Goal: Task Accomplishment & Management: Use online tool/utility

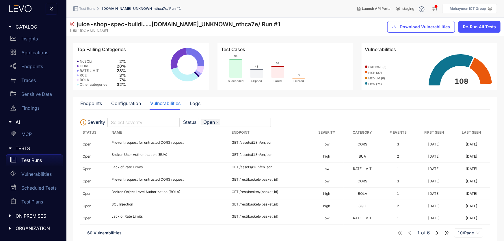
click at [380, 73] on b "( 37 )" at bounding box center [379, 72] width 6 height 3
click at [383, 79] on b "( 0 )" at bounding box center [383, 78] width 4 height 3
click at [376, 72] on b "( 37 )" at bounding box center [379, 72] width 6 height 3
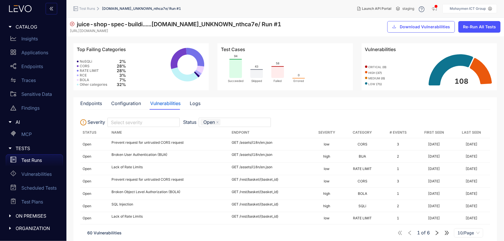
click at [375, 71] on span "high ( 37 )" at bounding box center [375, 72] width 14 height 3
click at [325, 133] on th "Severity" at bounding box center [327, 132] width 34 height 11
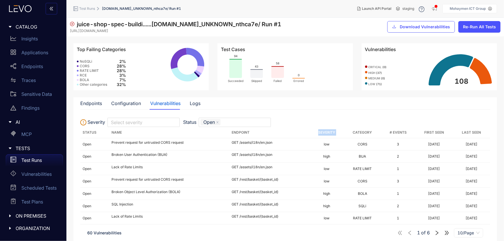
click at [325, 133] on th "Severity" at bounding box center [327, 132] width 34 height 11
click at [323, 131] on th "Severity" at bounding box center [327, 132] width 34 height 11
click at [116, 122] on div at bounding box center [140, 122] width 62 height 6
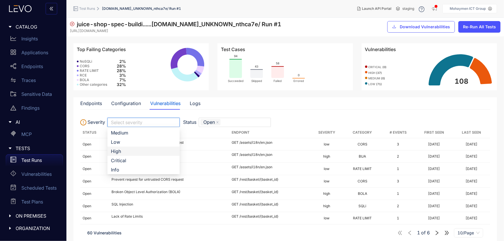
click at [119, 151] on div "High" at bounding box center [143, 151] width 65 height 6
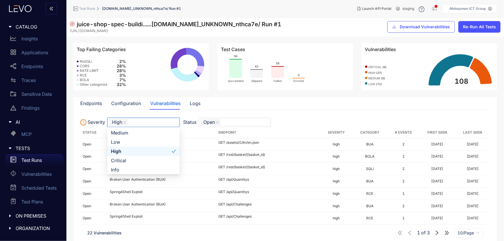
click at [470, 233] on span "10/Page" at bounding box center [468, 233] width 22 height 9
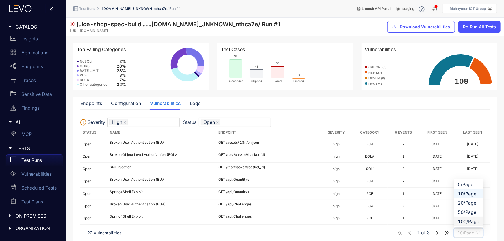
click at [461, 223] on div "100/Page" at bounding box center [469, 221] width 22 height 6
click at [379, 72] on b "( 37 )" at bounding box center [379, 72] width 6 height 3
click at [217, 121] on icon "close" at bounding box center [217, 122] width 3 height 3
click at [234, 73] on rect at bounding box center [235, 68] width 13 height 19
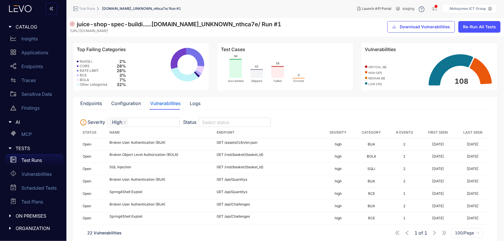
click at [422, 28] on span "Download Vulnerabilities" at bounding box center [425, 27] width 50 height 5
click at [20, 133] on div "MCP" at bounding box center [34, 135] width 57 height 12
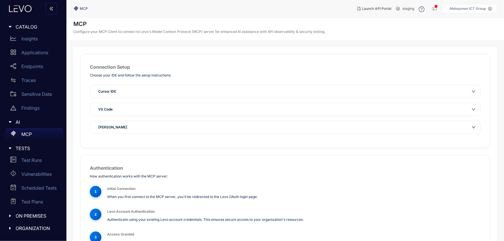
scroll to position [27, 0]
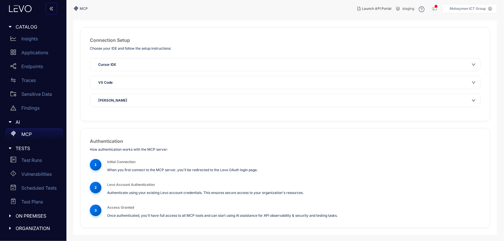
click at [9, 216] on icon "caret-right" at bounding box center [10, 216] width 4 height 4
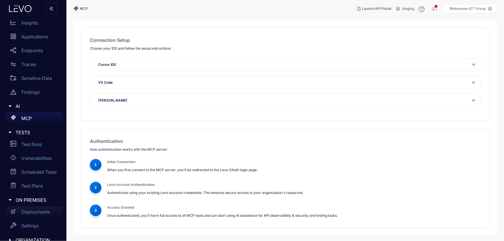
scroll to position [24, 0]
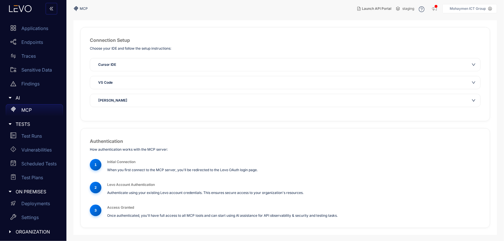
click at [9, 230] on icon "caret-right" at bounding box center [10, 232] width 4 height 4
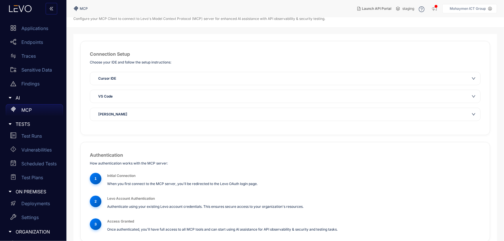
scroll to position [0, 0]
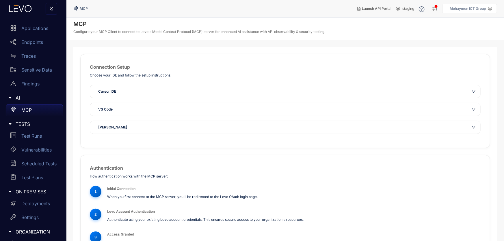
click at [124, 86] on div "Cursor IDE" at bounding box center [285, 91] width 390 height 13
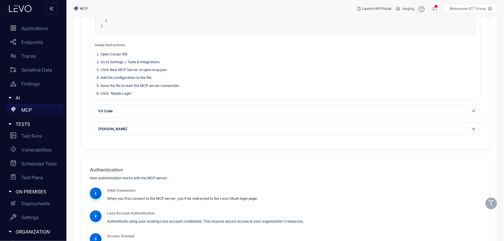
scroll to position [157, 0]
click at [103, 108] on span "VS Code" at bounding box center [105, 111] width 14 height 6
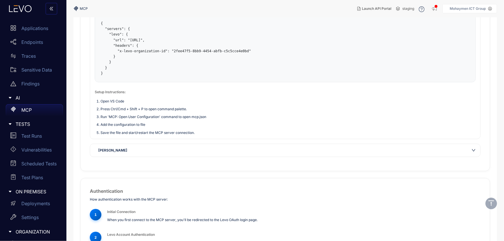
scroll to position [52, 0]
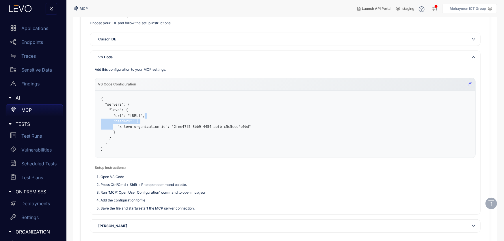
drag, startPoint x: 140, startPoint y: 114, endPoint x: 197, endPoint y: 121, distance: 57.0
click at [196, 118] on pre "{ "servers": { "levo": { "url": "[URL]", "headers": { "x-levo-organization-id":…" at bounding box center [285, 124] width 380 height 67
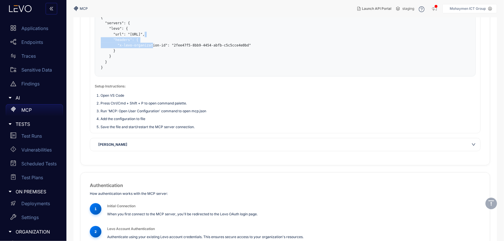
scroll to position [157, 0]
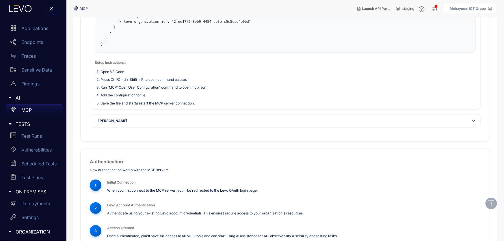
click at [118, 124] on div "[PERSON_NAME]" at bounding box center [285, 121] width 390 height 13
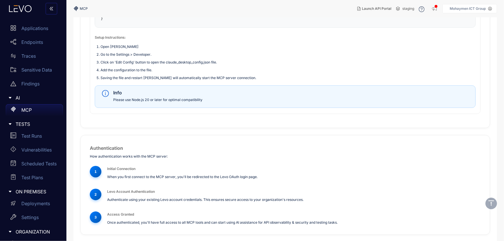
scroll to position [230, 0]
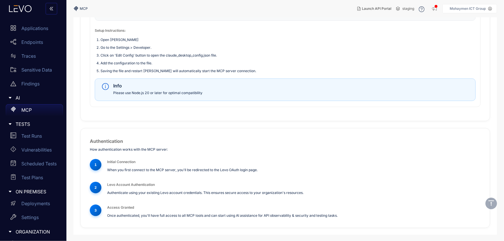
click at [12, 124] on div at bounding box center [12, 124] width 8 height 5
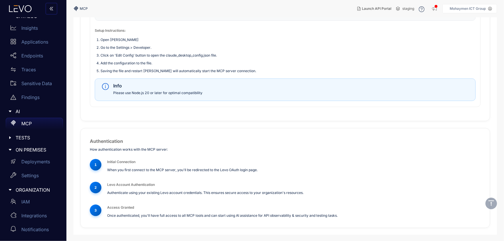
scroll to position [10, 0]
click at [8, 138] on icon "caret-right" at bounding box center [10, 138] width 4 height 4
click at [11, 136] on icon "caret-right" at bounding box center [10, 138] width 4 height 4
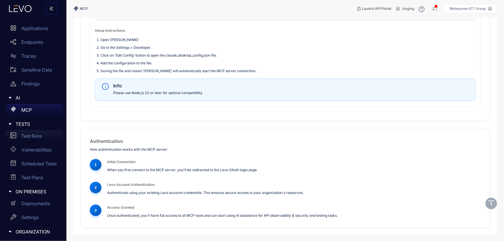
click at [31, 133] on div "Test Runs" at bounding box center [34, 136] width 57 height 12
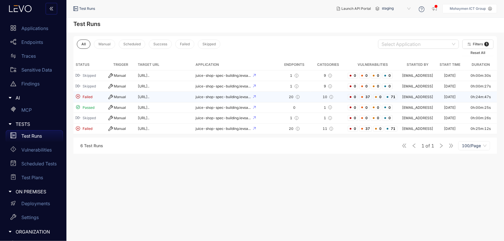
click at [114, 99] on div "Manual" at bounding box center [120, 97] width 25 height 5
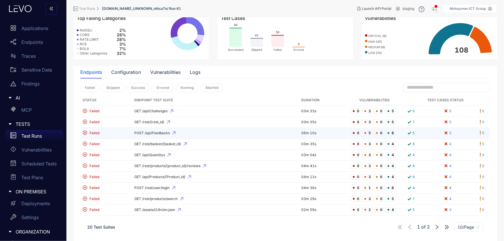
scroll to position [32, 0]
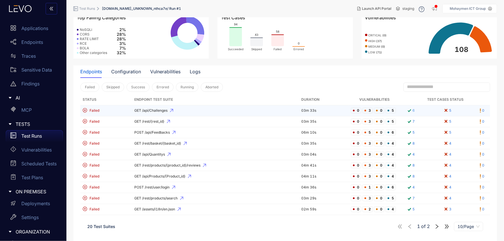
click at [409, 110] on icon at bounding box center [409, 110] width 3 height 2
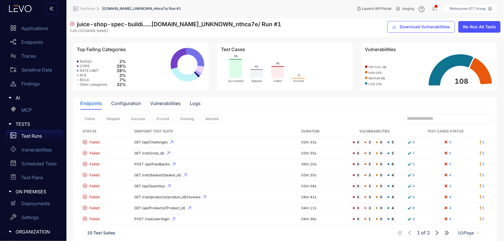
click at [463, 232] on span "10/Page" at bounding box center [468, 233] width 22 height 9
click at [463, 220] on div "100/Page" at bounding box center [469, 221] width 22 height 6
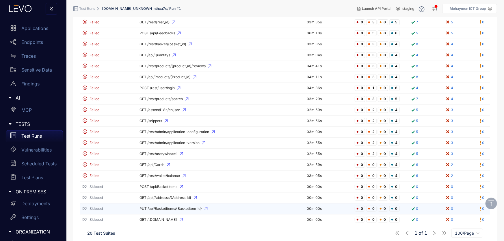
scroll to position [141, 0]
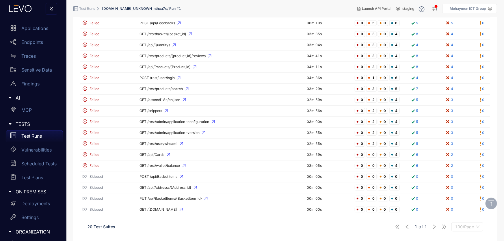
click at [462, 225] on span "100/Page" at bounding box center [467, 227] width 25 height 9
click at [209, 232] on div "20 Test Suites 1 of 1 100/Page" at bounding box center [285, 227] width 410 height 16
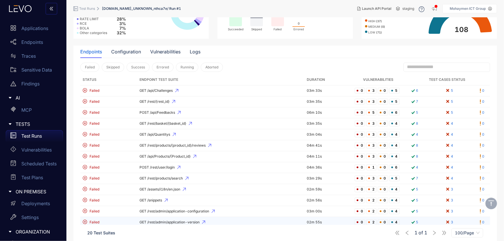
scroll to position [0, 0]
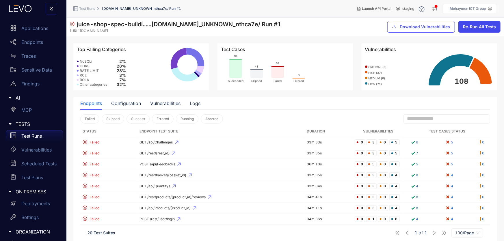
click at [475, 26] on span "Re-Run All Tests" at bounding box center [479, 27] width 33 height 5
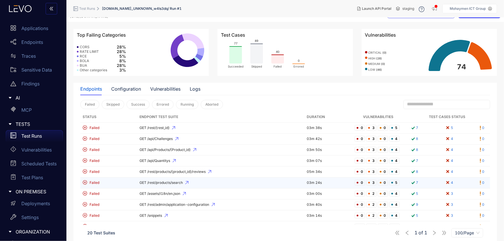
scroll to position [10, 0]
